Goal: Navigation & Orientation: Find specific page/section

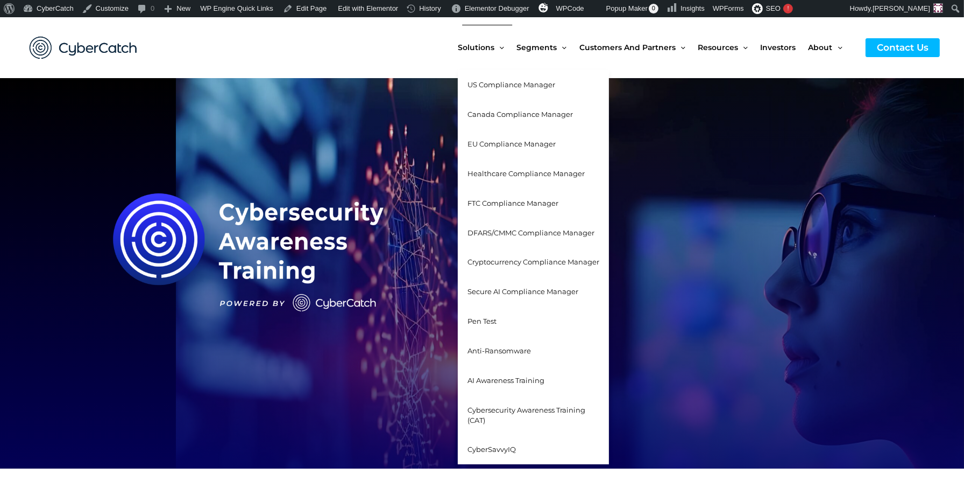
click at [495, 291] on span "Secure AI Compliance Manager" at bounding box center [523, 291] width 111 height 9
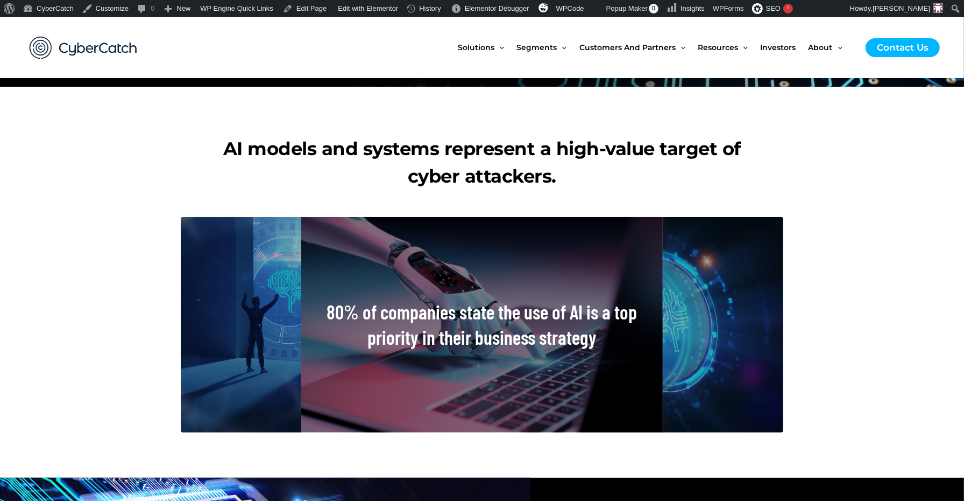
scroll to position [438, 0]
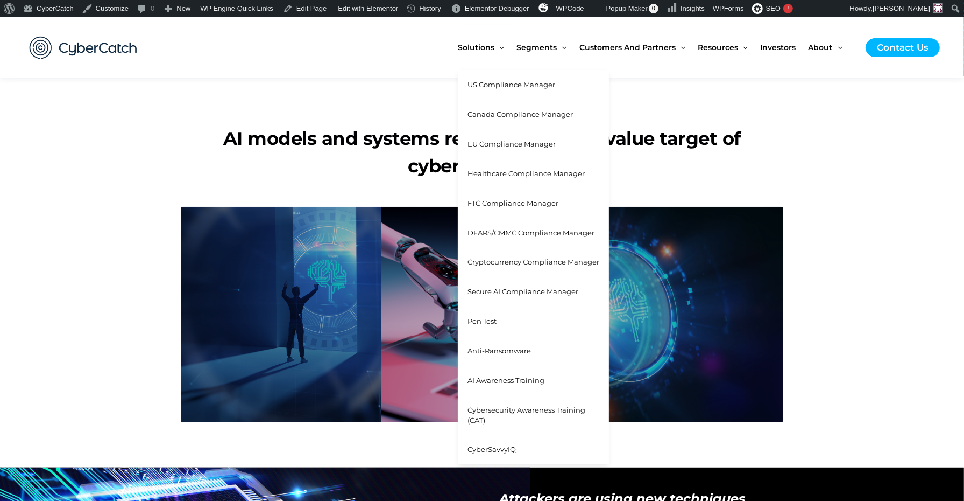
click at [506, 407] on span "Cybersecurity Awareness Training (CAT)" at bounding box center [527, 414] width 118 height 19
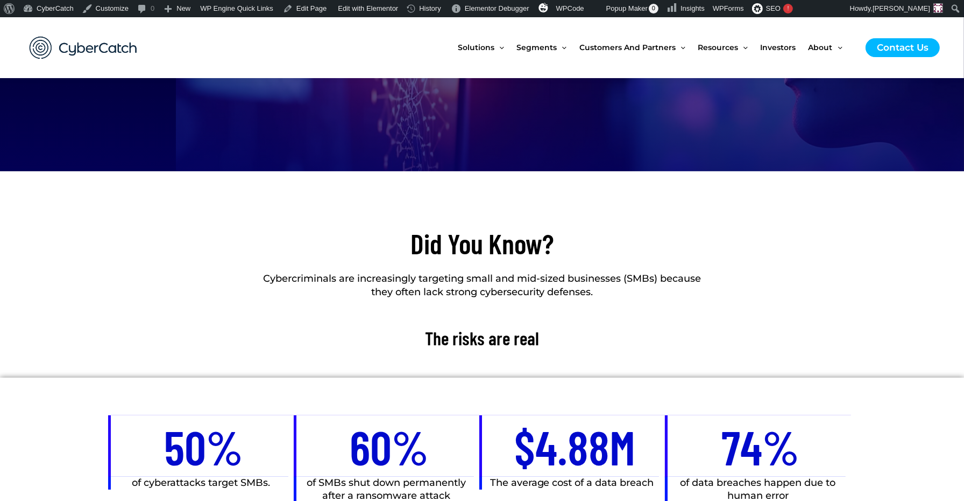
scroll to position [253, 0]
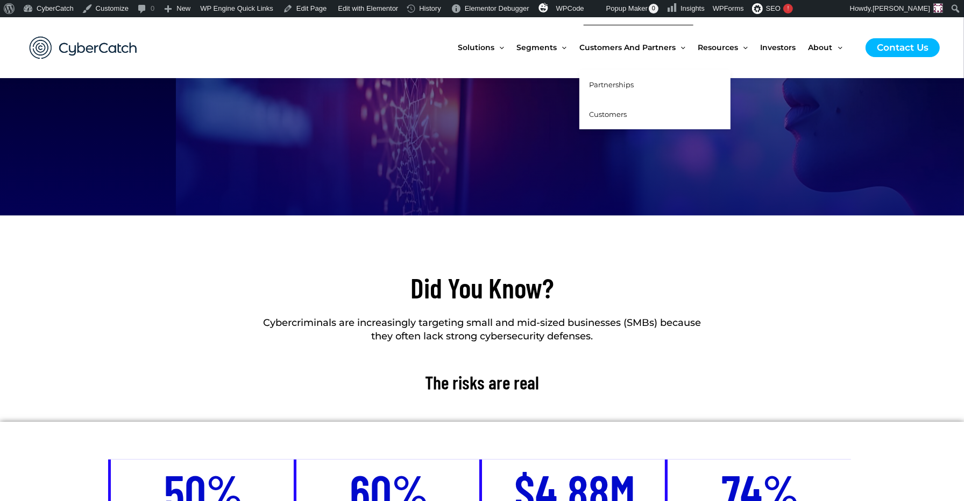
click at [620, 84] on span "Partnerships" at bounding box center [611, 84] width 45 height 9
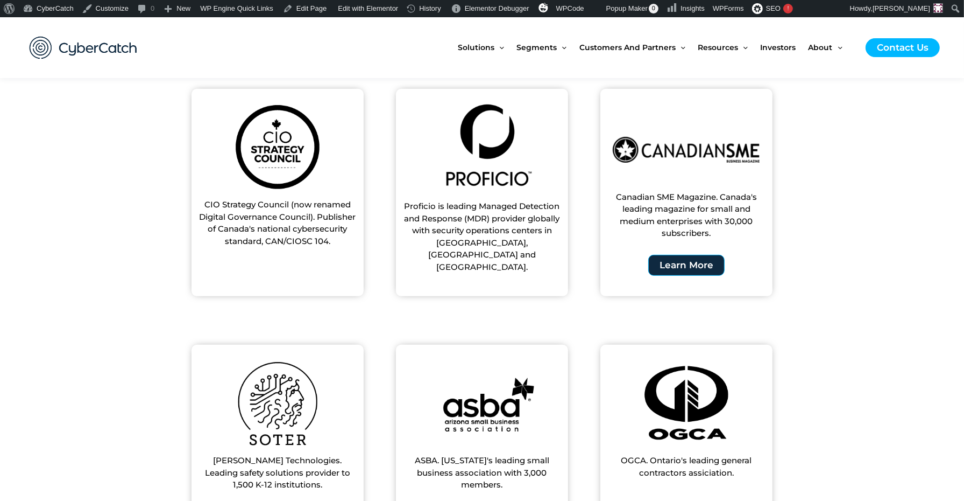
scroll to position [471, 0]
